Goal: Find specific page/section: Find specific page/section

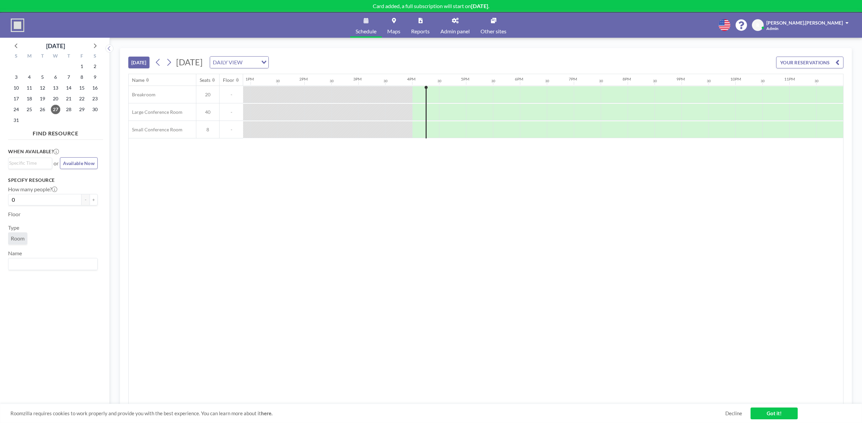
scroll to position [0, 693]
click at [454, 19] on icon at bounding box center [455, 20] width 7 height 5
click at [22, 25] on img at bounding box center [17, 25] width 13 height 13
click at [453, 24] on link "Admin panel" at bounding box center [455, 24] width 40 height 25
